Goal: Information Seeking & Learning: Learn about a topic

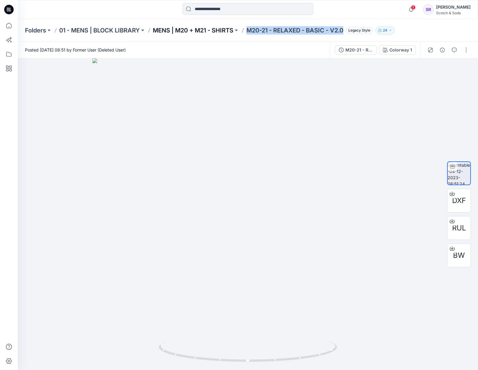
click at [184, 30] on p "MENS | M20 + M21 - SHIRTS" at bounding box center [193, 30] width 81 height 8
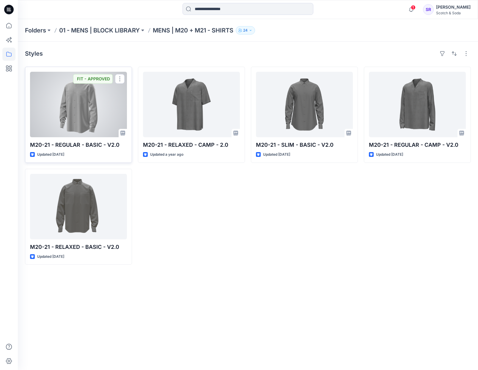
click at [100, 122] on div at bounding box center [78, 104] width 97 height 65
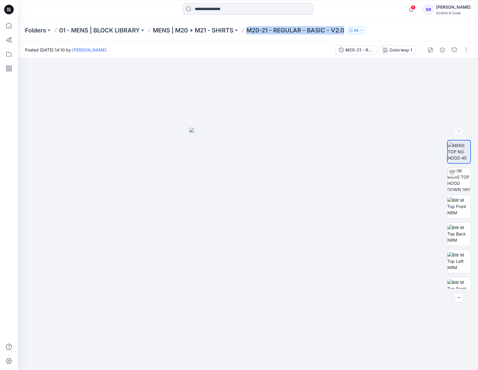
drag, startPoint x: 250, startPoint y: 31, endPoint x: 347, endPoint y: 31, distance: 96.7
click at [344, 31] on p "M20-21 - REGULAR - BASIC - V2.0" at bounding box center [296, 30] width 98 height 8
copy p "M20-21 - REGULAR - BASIC - V2.0"
click at [204, 33] on p "MENS | M20 + M21 - SHIRTS" at bounding box center [193, 30] width 81 height 8
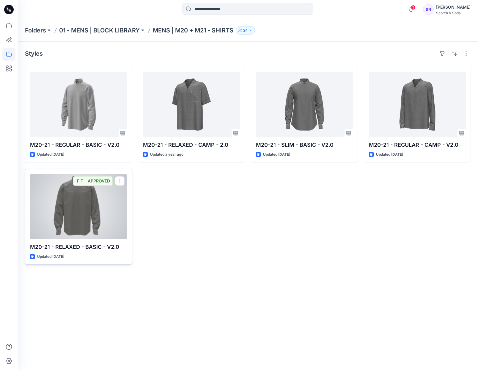
click at [75, 209] on div at bounding box center [78, 206] width 97 height 65
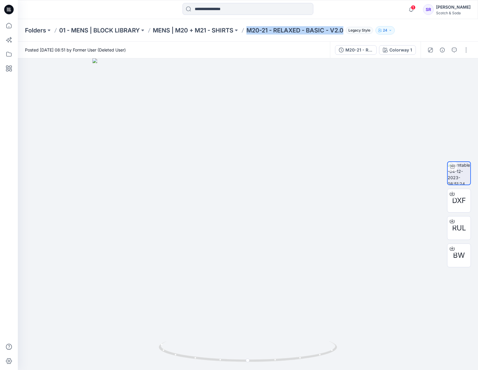
drag, startPoint x: 247, startPoint y: 32, endPoint x: 348, endPoint y: 32, distance: 100.5
click at [348, 32] on div "Folders 01 - MENS | BLOCK LIBRARY MENS | M20 + M21 - SHIRTS M20-21 - RELAXED - …" at bounding box center [225, 30] width 400 height 8
copy p "M20-21 - RELAXED - BASIC - V2.0"
drag, startPoint x: 269, startPoint y: 40, endPoint x: 277, endPoint y: 23, distance: 18.4
click at [269, 39] on div "Folders 01 - MENS | BLOCK LIBRARY MENS | M20 + M21 - SHIRTS M20-21 - RELAXED - …" at bounding box center [248, 30] width 460 height 23
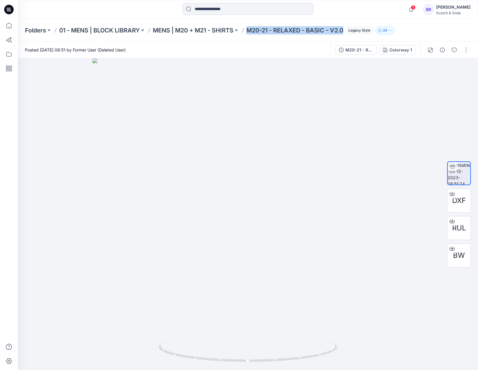
drag, startPoint x: 250, startPoint y: 30, endPoint x: 346, endPoint y: 30, distance: 96.1
click at [344, 30] on p "M20-21 - RELAXED - BASIC - V2.0" at bounding box center [295, 30] width 97 height 8
copy p "M20-21 - RELAXED - BASIC - V2.0"
